Goal: Complete application form: Complete application form

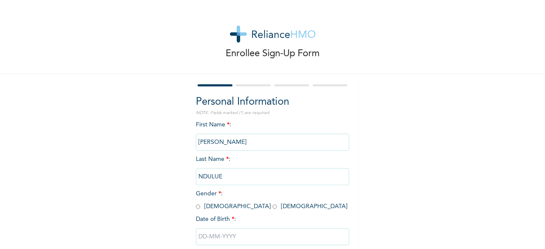
click at [198, 209] on span "Gender * : [DEMOGRAPHIC_DATA] [DEMOGRAPHIC_DATA]" at bounding box center [272, 200] width 152 height 19
click at [196, 209] on input "radio" at bounding box center [198, 207] width 4 height 8
radio input "true"
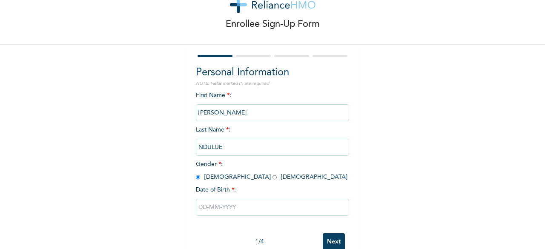
scroll to position [41, 0]
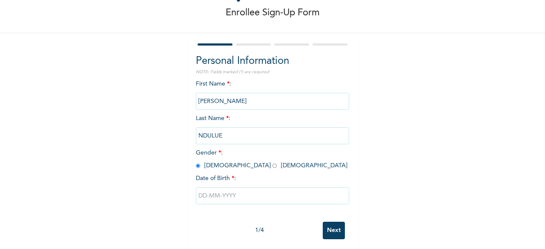
click at [217, 190] on input "text" at bounding box center [272, 195] width 153 height 17
select select "9"
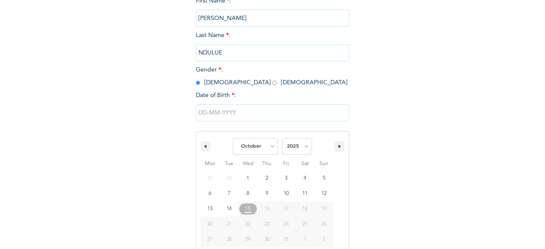
scroll to position [138, 0]
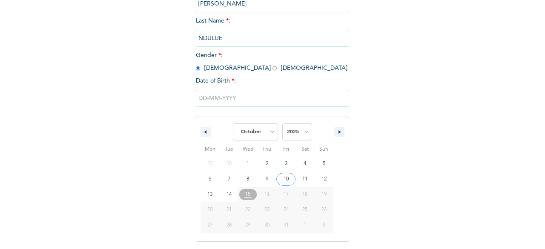
type input "10/10/2025"
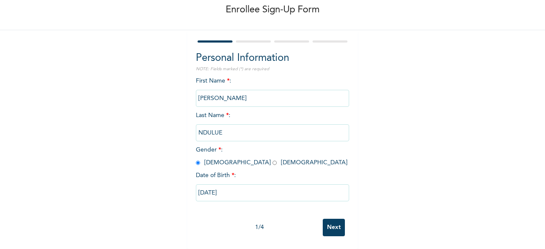
scroll to position [51, 0]
click at [218, 186] on input "10/10/2025" at bounding box center [272, 192] width 153 height 17
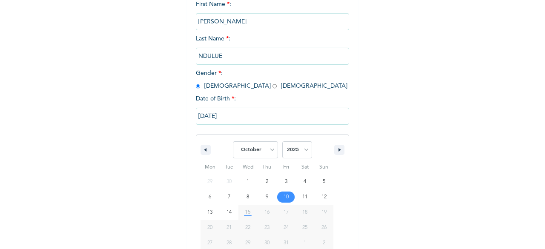
scroll to position [138, 0]
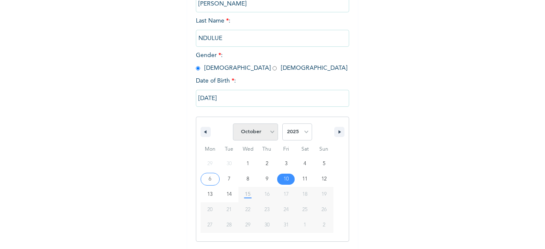
click at [264, 132] on select "January February March April May June July August September October November De…" at bounding box center [255, 132] width 45 height 17
select select "1"
click at [233, 124] on select "January February March April May June July August September October November De…" at bounding box center [255, 132] width 45 height 17
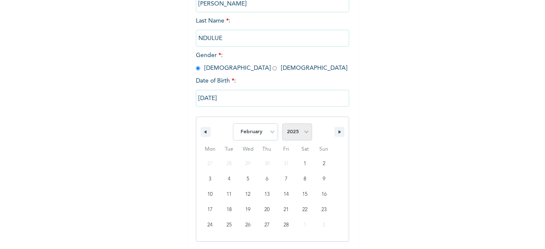
click at [303, 135] on select "2025 2024 2023 2022 2021 2020 2019 2018 2017 2016 2015 2014 2013 2012 2011 2010…" at bounding box center [297, 132] width 30 height 17
select select "1992"
click at [282, 124] on select "2025 2024 2023 2022 2021 2020 2019 2018 2017 2016 2015 2014 2013 2012 2011 2010…" at bounding box center [297, 132] width 30 height 17
type input "02/10/1992"
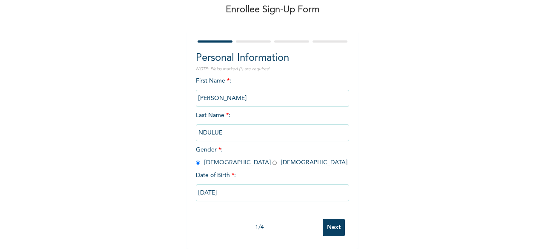
scroll to position [51, 0]
click at [336, 224] on input "Next" at bounding box center [334, 227] width 22 height 17
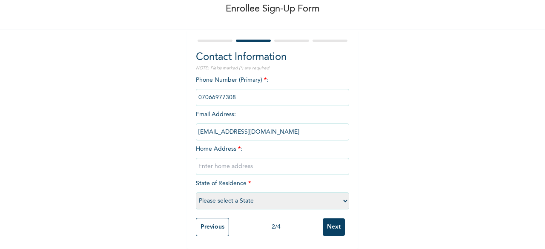
click at [226, 161] on input "text" at bounding box center [272, 166] width 153 height 17
type input "65 badejo strt, off Banana Layout Estate isheri osun, lagos"
click at [236, 194] on select "Please select a State Abia Abuja (FCT) Adamawa Akwa Ibom Anambra Bauchi Bayelsa…" at bounding box center [272, 200] width 153 height 17
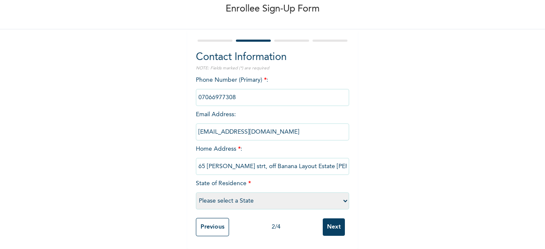
scroll to position [52, 0]
select select "25"
click at [334, 225] on input "Next" at bounding box center [334, 226] width 22 height 17
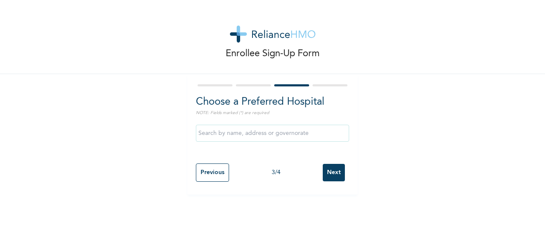
scroll to position [0, 0]
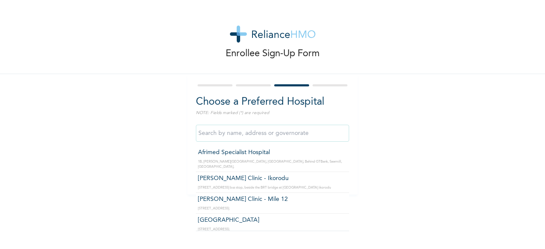
click at [225, 139] on input "text" at bounding box center [272, 133] width 153 height 17
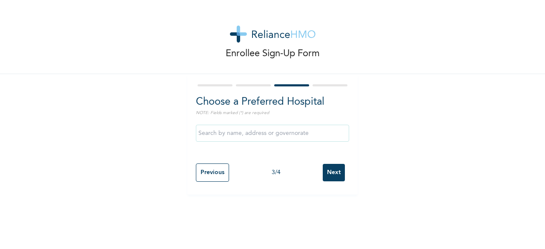
click at [402, 127] on div "Enrollee Sign-Up Form Choose a Preferred Hospital NOTE: Fields marked (*) are r…" at bounding box center [272, 97] width 545 height 195
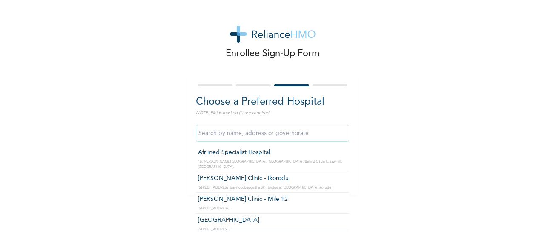
click at [264, 138] on input "text" at bounding box center [272, 133] width 153 height 17
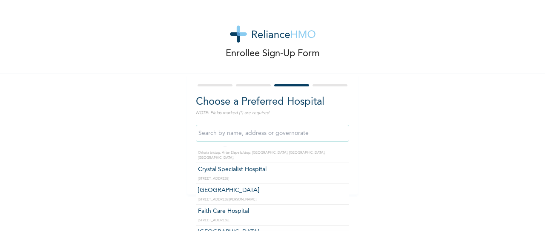
scroll to position [119, 0]
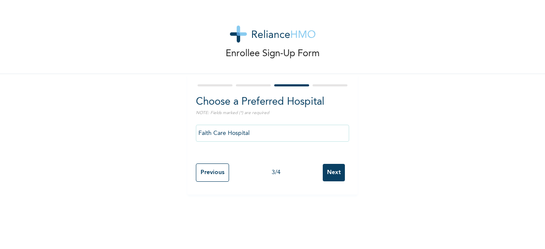
click at [313, 135] on input "Faith Care Hospital" at bounding box center [272, 133] width 153 height 17
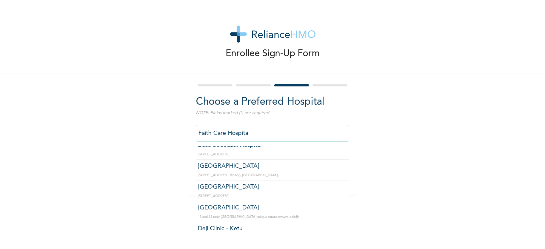
scroll to position [0, 0]
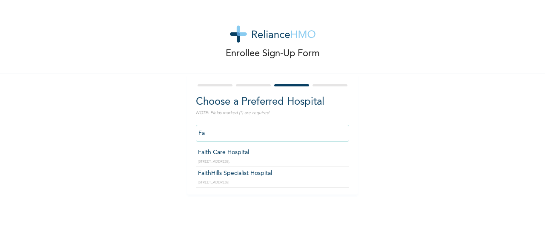
type input "F"
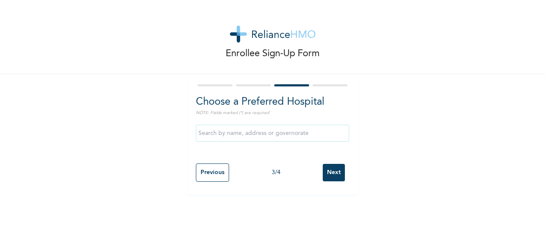
click at [248, 130] on input "text" at bounding box center [272, 133] width 153 height 17
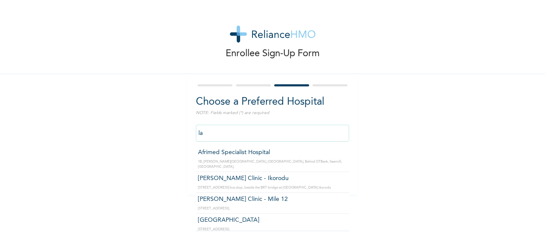
type input "l"
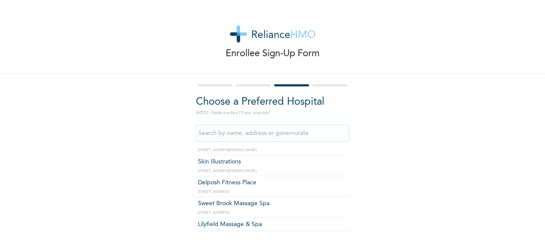
scroll to position [11231, 0]
type input "Reliance Family Clinics (RFC)- [GEOGRAPHIC_DATA]"
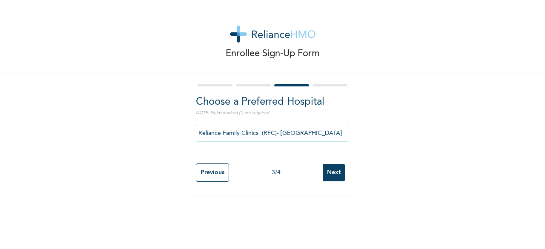
click at [336, 173] on input "Next" at bounding box center [334, 172] width 22 height 17
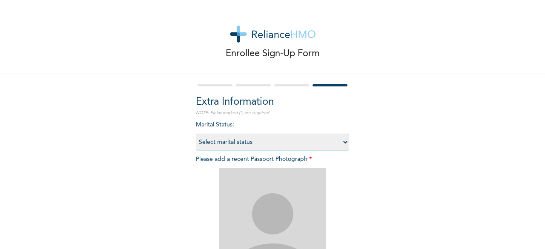
click at [267, 144] on select "Select marital status Single Married Divorced Widow/Widower" at bounding box center [272, 142] width 153 height 17
select select "1"
click at [196, 134] on select "Select marital status Single Married Divorced Widow/Widower" at bounding box center [272, 142] width 153 height 17
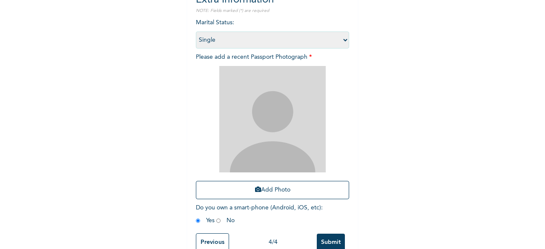
scroll to position [124, 0]
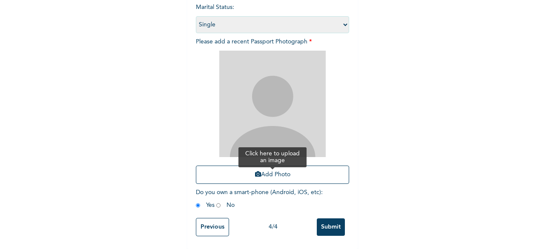
click at [275, 166] on button "Add Photo" at bounding box center [272, 175] width 153 height 18
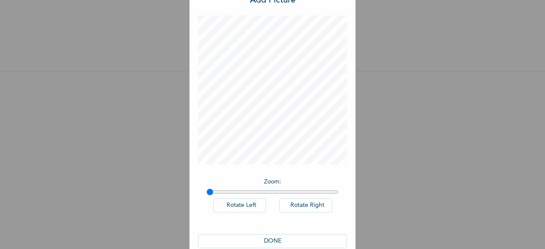
scroll to position [48, 0]
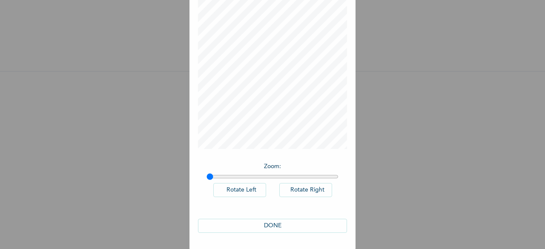
click at [265, 224] on button "DONE" at bounding box center [272, 226] width 149 height 14
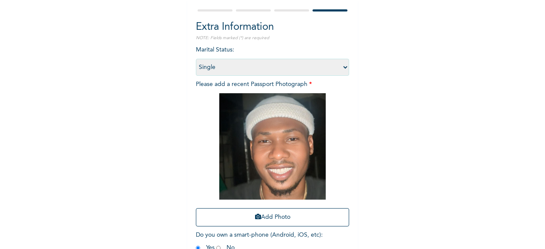
scroll to position [124, 0]
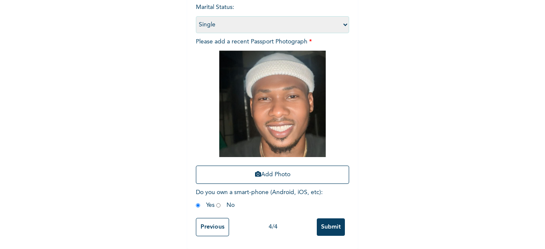
click at [329, 221] on input "Submit" at bounding box center [331, 226] width 28 height 17
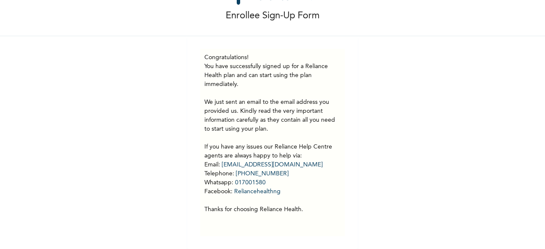
scroll to position [0, 0]
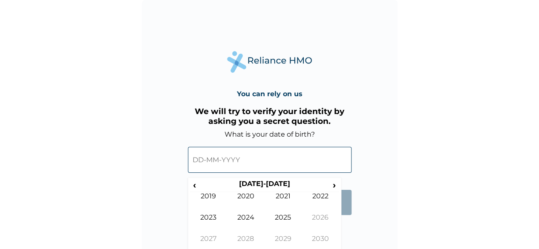
click at [257, 155] on input "text" at bounding box center [270, 160] width 164 height 26
click at [201, 162] on input "text" at bounding box center [270, 160] width 164 height 26
click at [272, 181] on th "2020-2029" at bounding box center [264, 186] width 131 height 12
click at [258, 181] on th "2020-2029" at bounding box center [264, 186] width 131 height 12
click at [338, 224] on form "What is your date of birth? ‹ 2020-2029 › 2019 2020 2021 2022 2023 2024 2025 20…" at bounding box center [270, 176] width 164 height 93
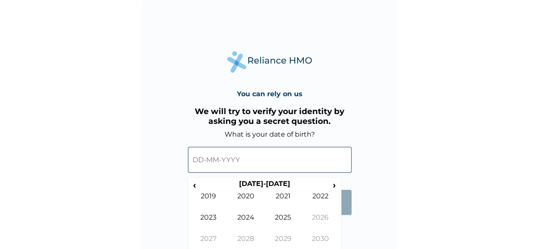
click at [210, 157] on input "text" at bounding box center [270, 160] width 164 height 26
click at [198, 161] on input "text" at bounding box center [270, 160] width 164 height 26
click at [196, 186] on span "‹" at bounding box center [194, 185] width 9 height 11
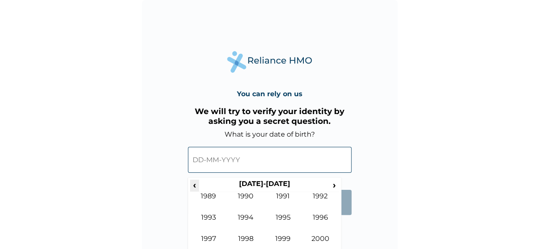
click at [196, 186] on span "‹" at bounding box center [194, 185] width 9 height 11
click at [336, 185] on span "›" at bounding box center [334, 185] width 9 height 11
click at [335, 190] on span "›" at bounding box center [334, 185] width 9 height 11
click at [322, 195] on td "1992" at bounding box center [320, 202] width 37 height 21
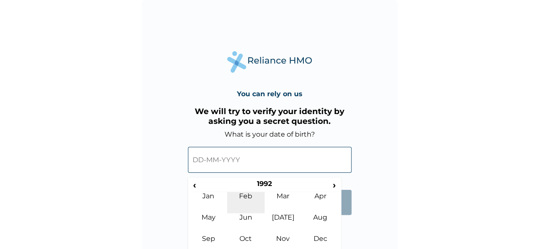
click at [253, 195] on td "Feb" at bounding box center [245, 202] width 37 height 21
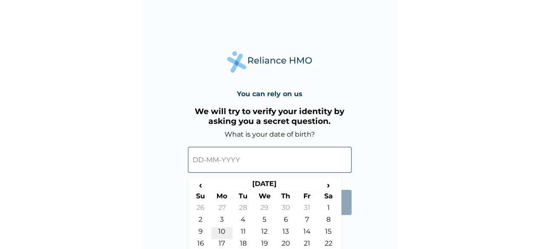
click at [220, 231] on td "10" at bounding box center [221, 233] width 21 height 12
type input "10-02-1992"
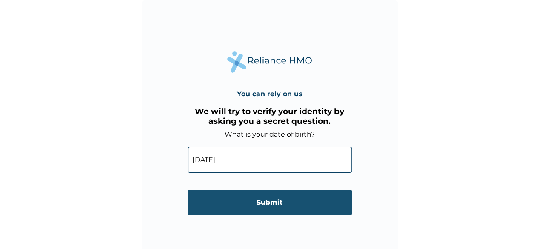
click at [267, 201] on input "Submit" at bounding box center [270, 202] width 164 height 25
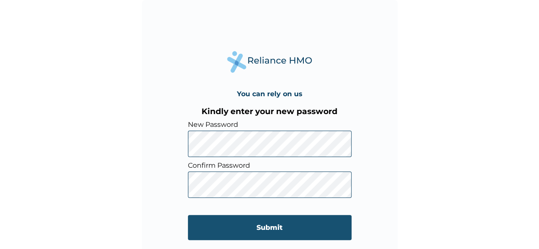
click at [290, 224] on input "Submit" at bounding box center [270, 227] width 164 height 25
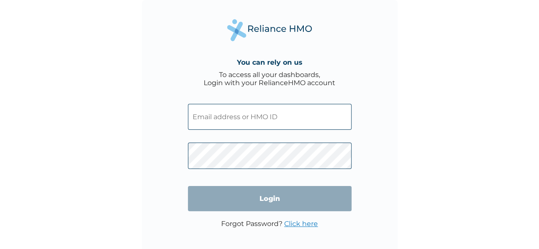
click at [251, 122] on input "text" at bounding box center [270, 117] width 164 height 26
click at [250, 122] on input "text" at bounding box center [270, 117] width 164 height 26
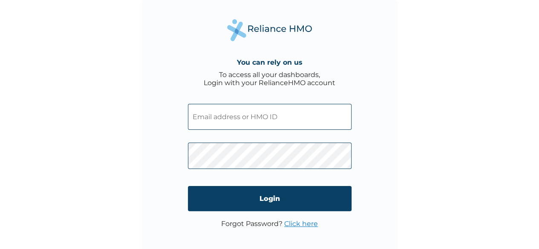
click at [229, 122] on input "text" at bounding box center [270, 117] width 164 height 26
click at [231, 119] on input "text" at bounding box center [270, 117] width 164 height 26
click at [240, 109] on input "text" at bounding box center [270, 117] width 164 height 26
paste input "ACQ/10244/A"
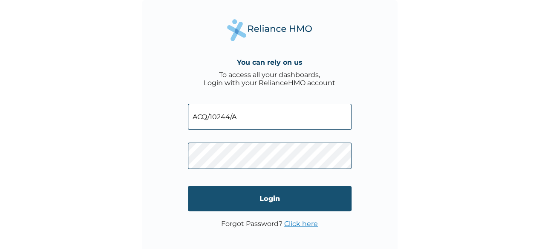
type input "ACQ/10244/A"
click at [275, 195] on input "Login" at bounding box center [270, 198] width 164 height 25
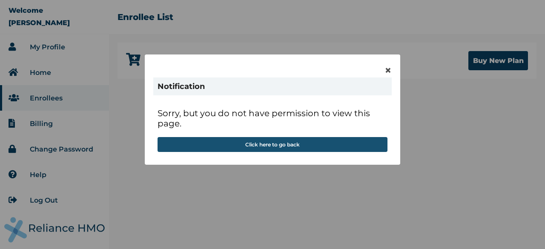
click at [261, 148] on button "Click here to go back" at bounding box center [273, 144] width 230 height 15
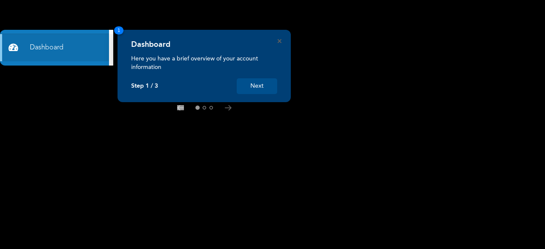
click at [263, 80] on button "Next" at bounding box center [257, 86] width 40 height 16
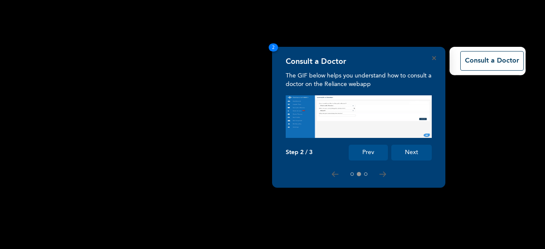
click at [410, 158] on button "Next" at bounding box center [411, 153] width 40 height 16
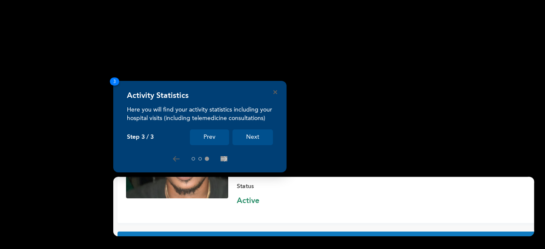
scroll to position [97, 0]
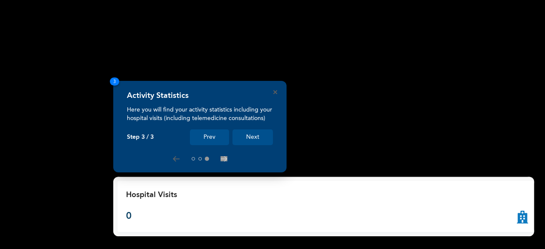
click at [264, 136] on button "Next" at bounding box center [253, 137] width 40 height 16
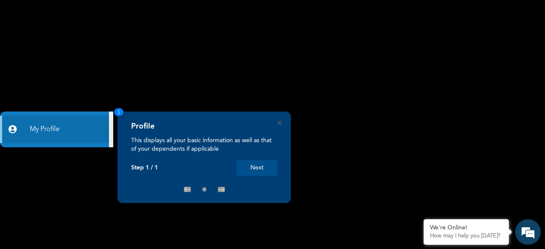
click at [260, 172] on button "Next" at bounding box center [257, 168] width 40 height 16
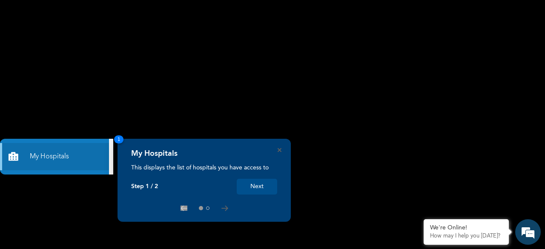
click at [256, 186] on button "Next" at bounding box center [257, 187] width 40 height 16
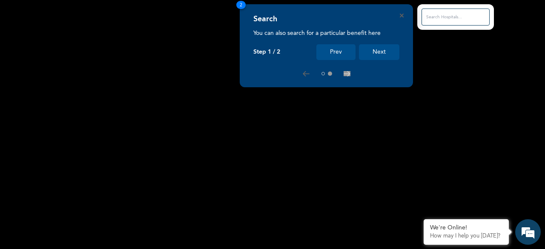
click at [384, 45] on button "Next" at bounding box center [379, 52] width 40 height 16
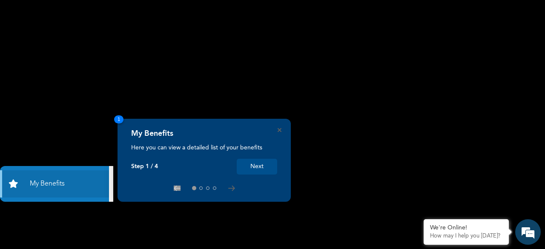
click at [250, 164] on button "Next" at bounding box center [257, 167] width 40 height 16
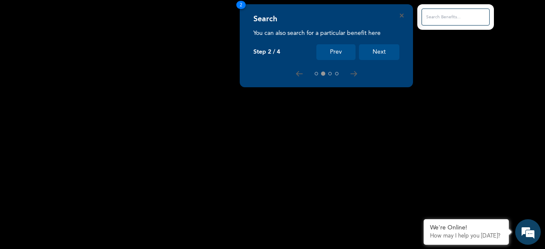
click at [380, 52] on button "Next" at bounding box center [379, 52] width 40 height 16
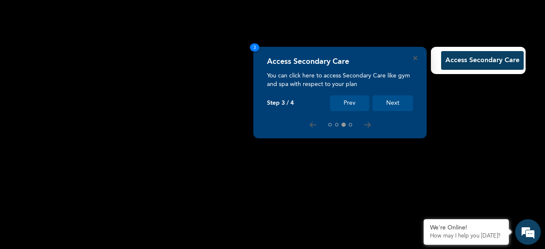
click at [385, 101] on button "Next" at bounding box center [393, 103] width 40 height 16
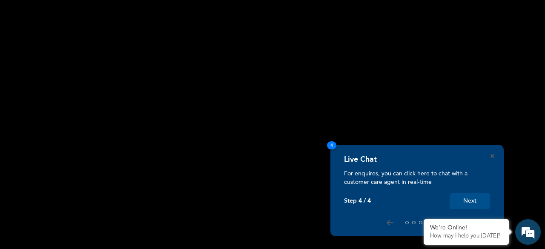
click at [471, 204] on button "Next" at bounding box center [470, 201] width 40 height 16
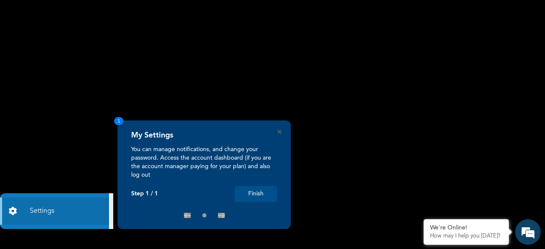
click at [251, 189] on button "Finish" at bounding box center [256, 194] width 43 height 16
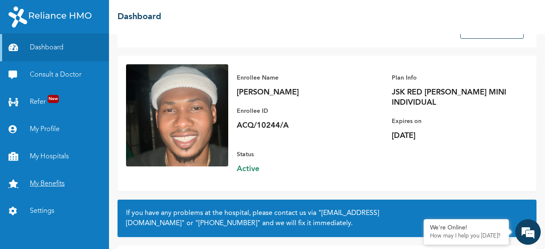
click at [49, 184] on link "My Benefits" at bounding box center [54, 183] width 109 height 27
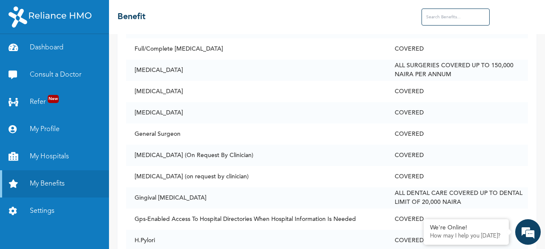
scroll to position [1469, 0]
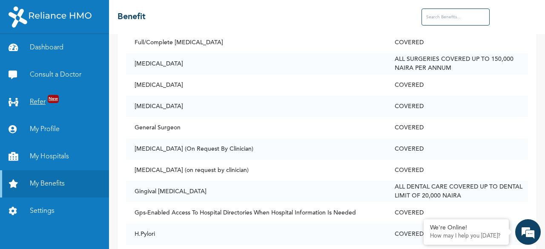
click at [43, 103] on link "Refer New" at bounding box center [54, 102] width 109 height 27
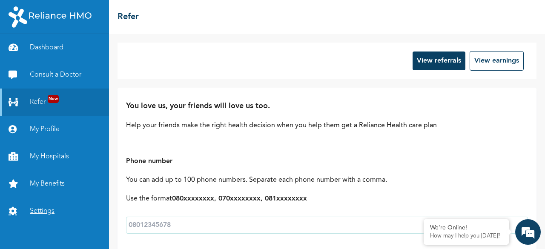
click at [50, 207] on link "Settings" at bounding box center [54, 211] width 109 height 27
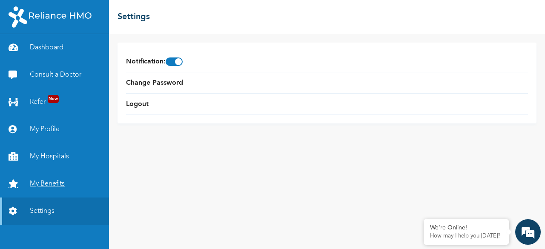
click at [51, 183] on link "My Benefits" at bounding box center [54, 183] width 109 height 27
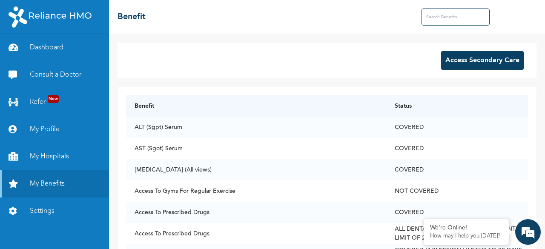
click at [49, 154] on link "My Hospitals" at bounding box center [54, 156] width 109 height 27
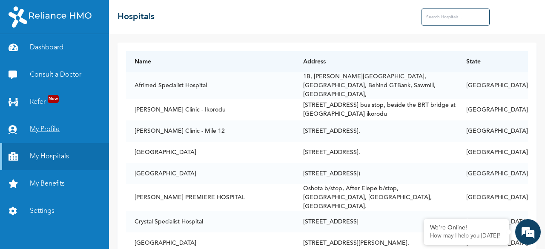
click at [32, 126] on link "My Profile" at bounding box center [54, 129] width 109 height 27
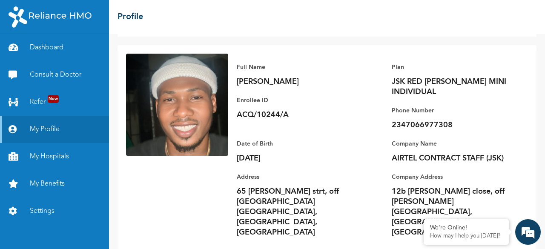
scroll to position [43, 0]
